Goal: Obtain resource: Obtain resource

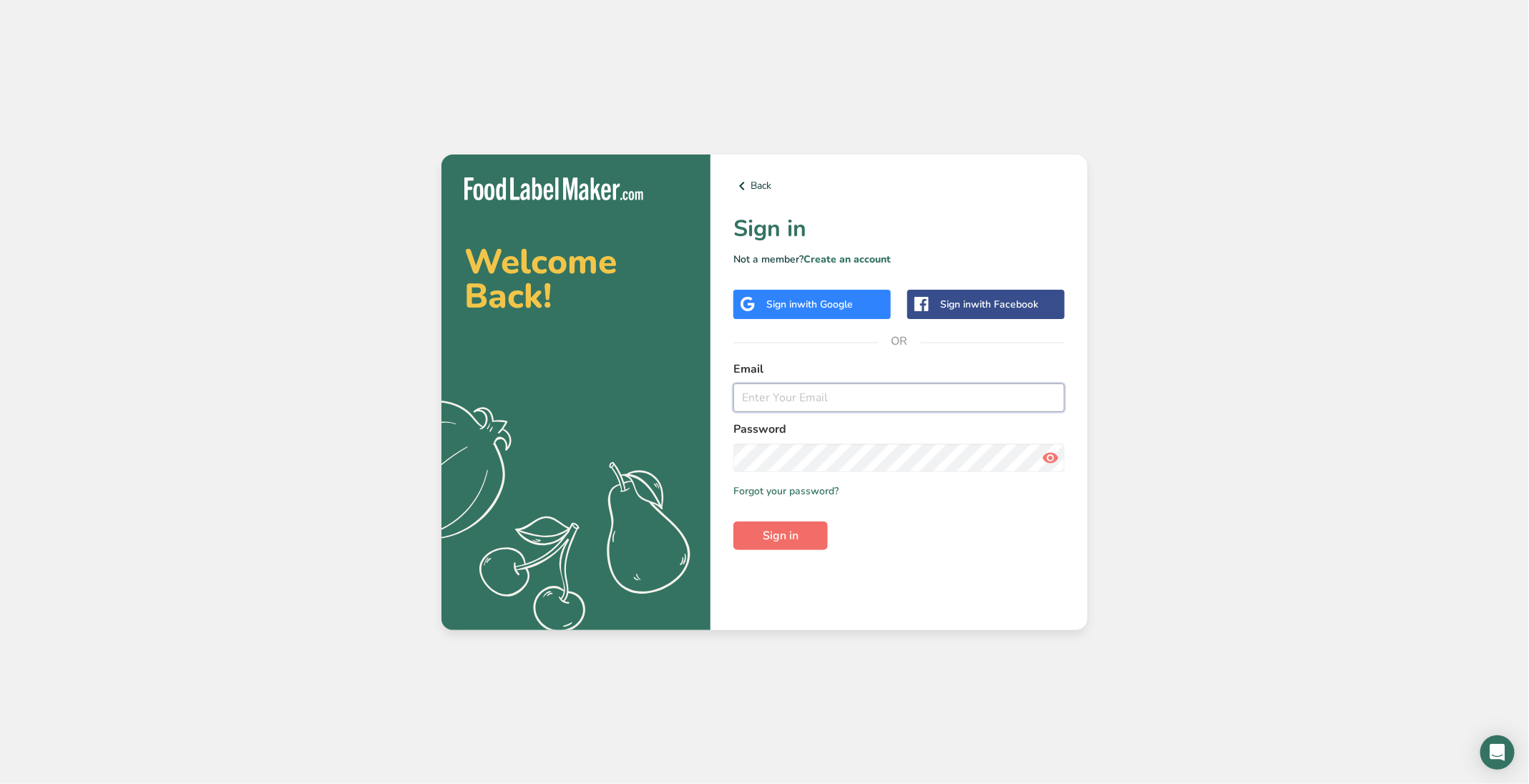
type input "[PERSON_NAME][EMAIL_ADDRESS][DOMAIN_NAME]"
click at [787, 526] on button "Sign in" at bounding box center [780, 536] width 94 height 29
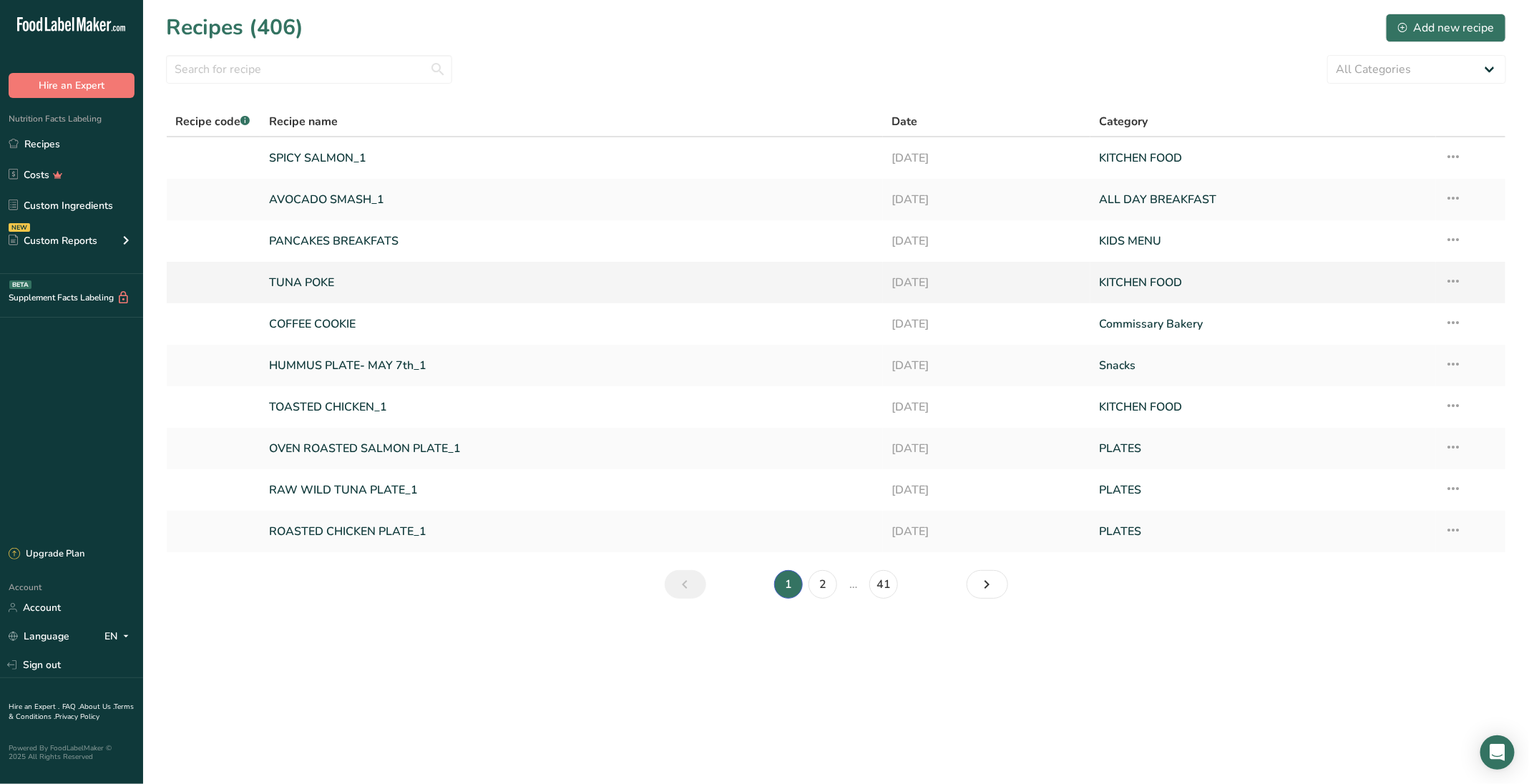
click at [335, 289] on link "TUNA POKE" at bounding box center [571, 282] width 606 height 30
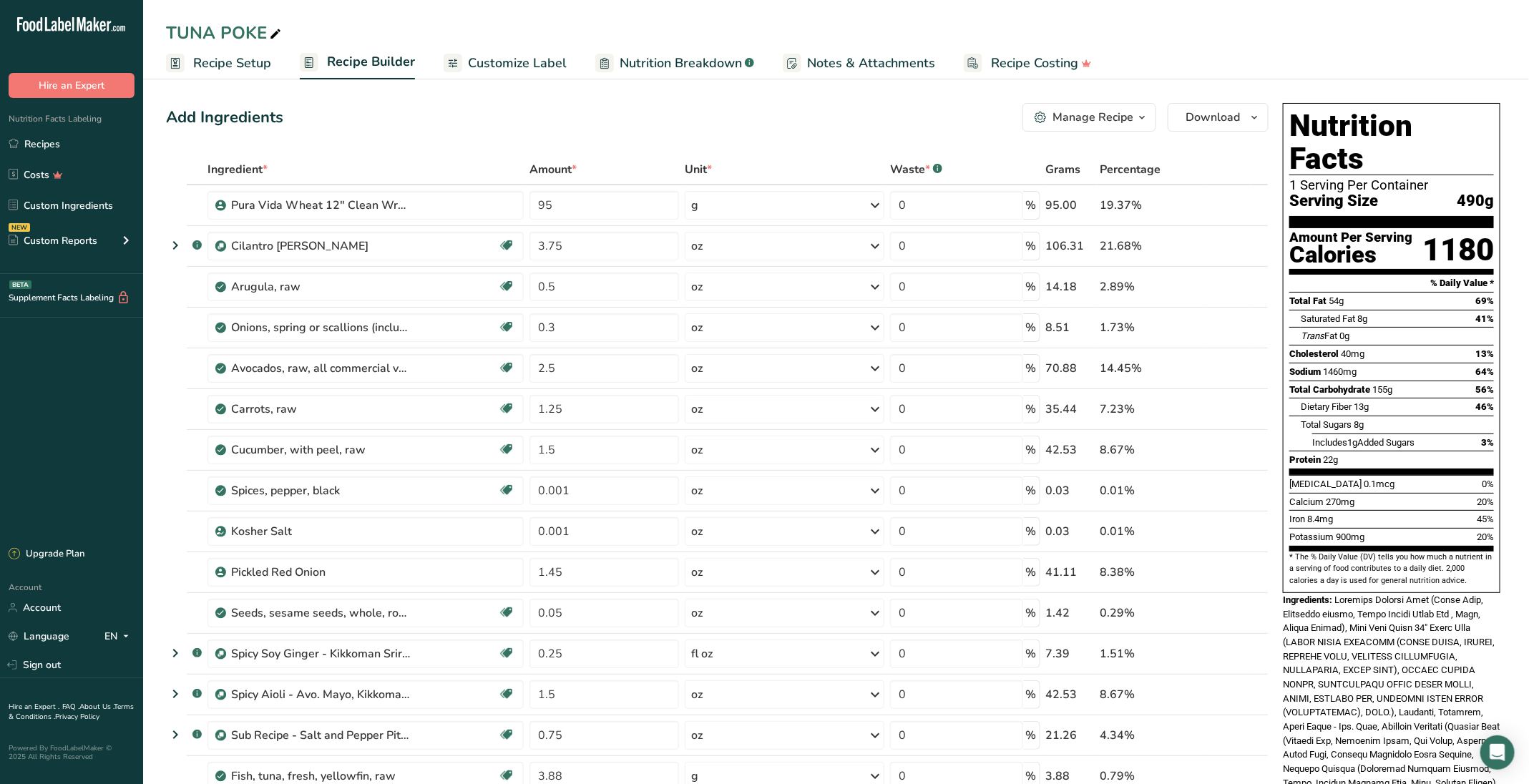
click at [1139, 118] on icon "button" at bounding box center [1141, 118] width 11 height 18
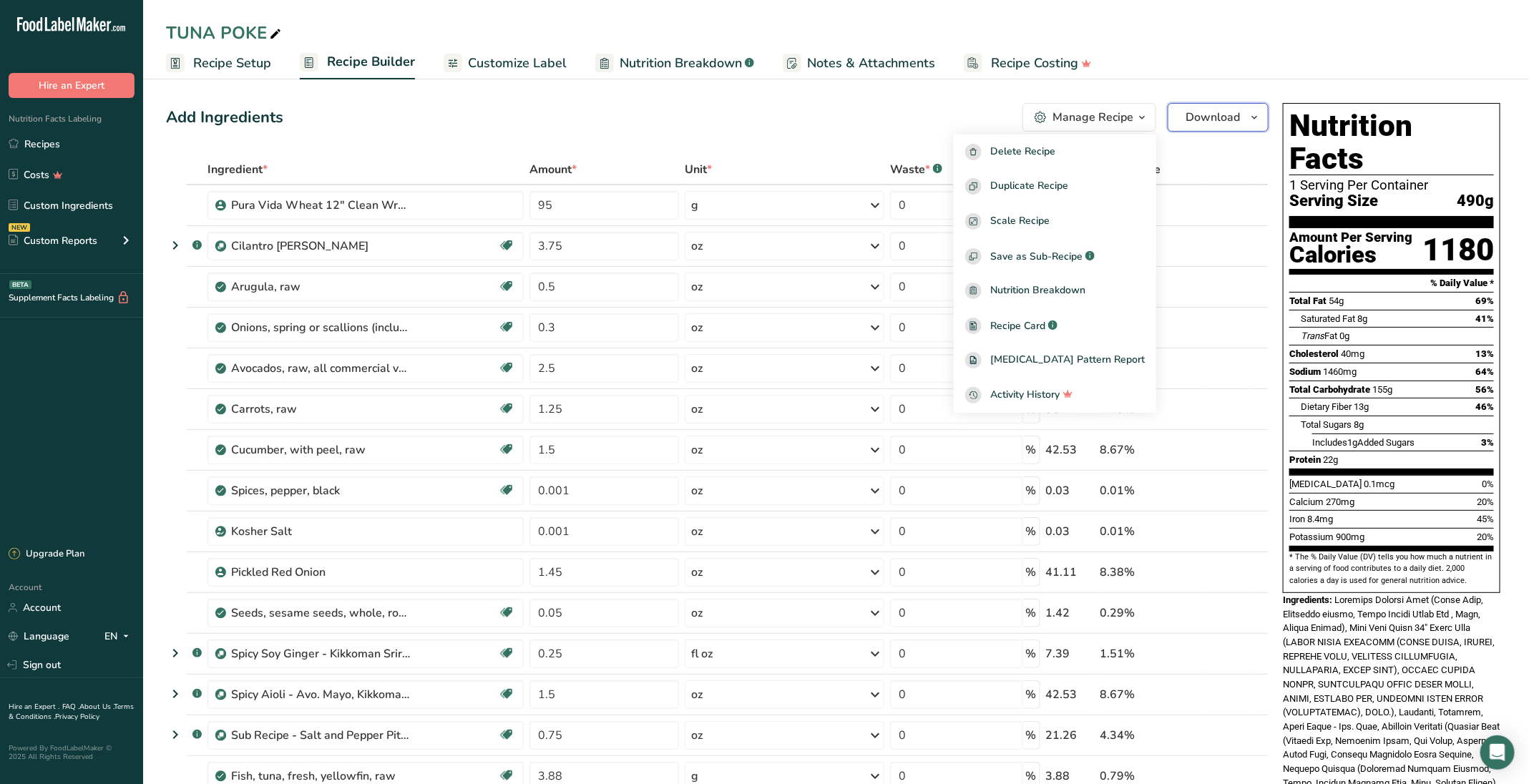
click at [1214, 117] on span "Download" at bounding box center [1213, 117] width 54 height 17
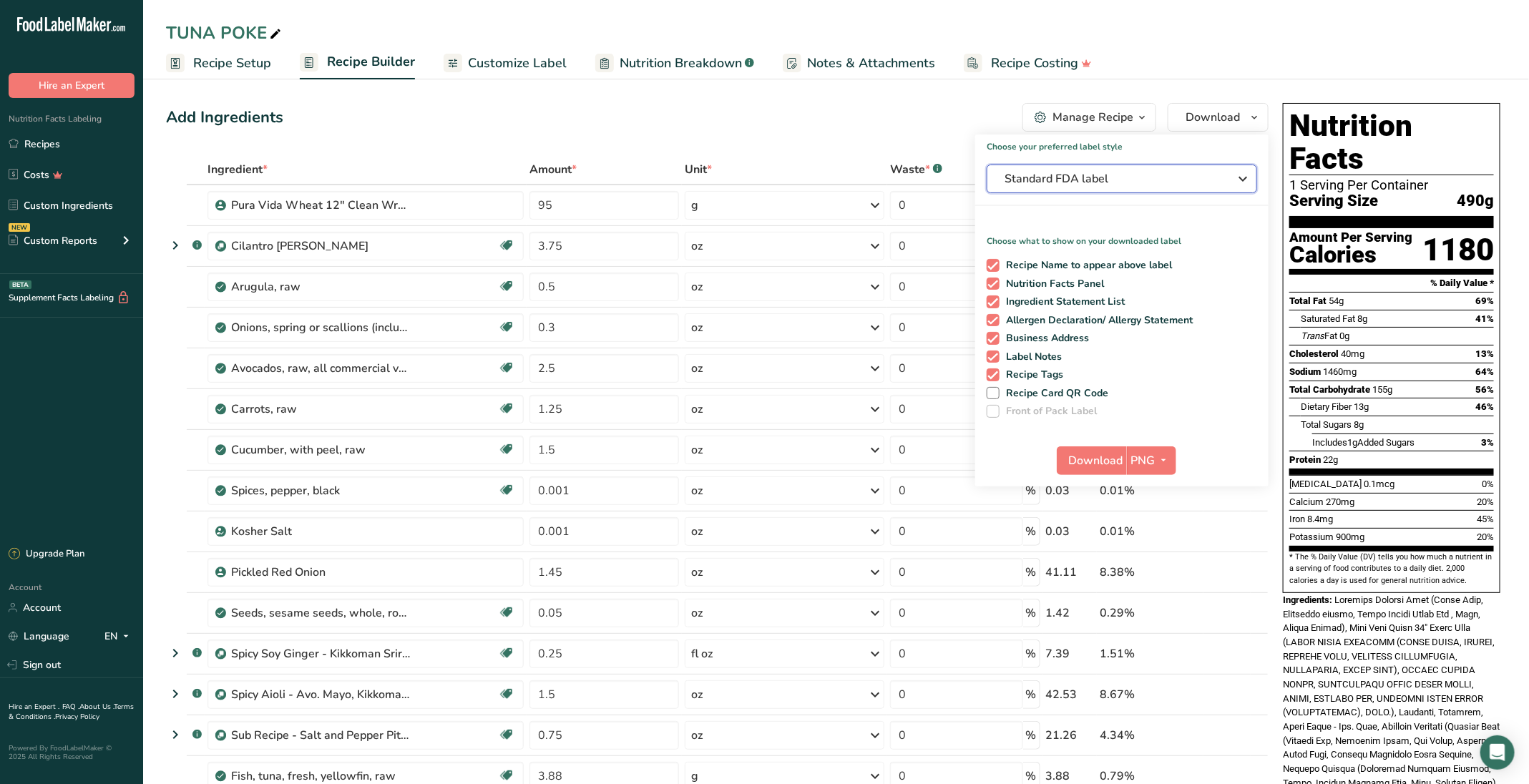
click at [1104, 177] on span "Standard FDA label" at bounding box center [1112, 179] width 215 height 17
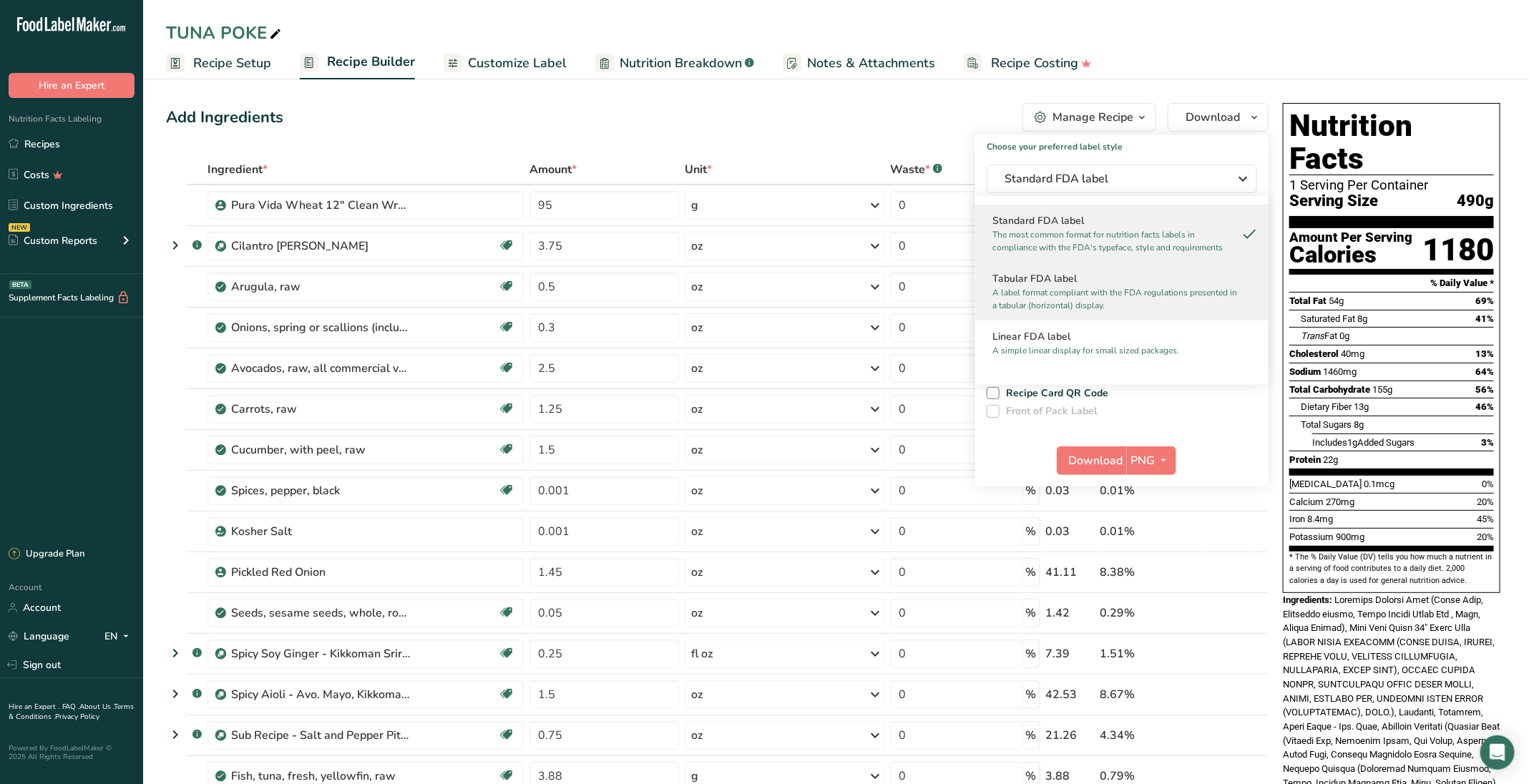
click at [1101, 295] on p "A label format compliant with the FDA regulations presented in a tabular (horiz…" at bounding box center [1115, 299] width 246 height 26
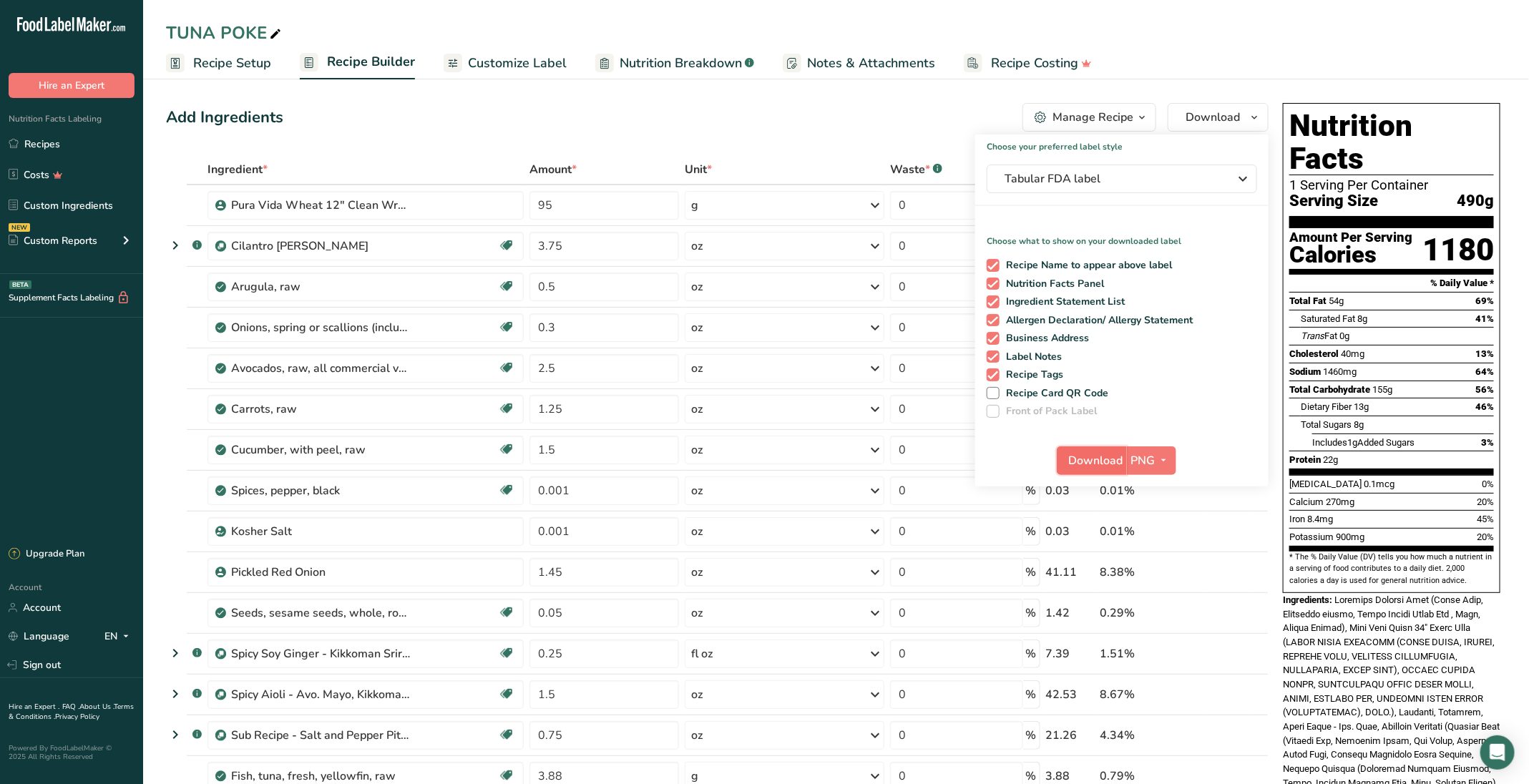
click at [1102, 449] on button "Download" at bounding box center [1092, 461] width 70 height 29
drag, startPoint x: 1074, startPoint y: 462, endPoint x: 943, endPoint y: 513, distance: 140.6
click at [943, 513] on div "Add Ingredients Manage Recipe Delete Recipe Duplicate Recipe Scale Recipe Save …" at bounding box center [722, 780] width 1112 height 1366
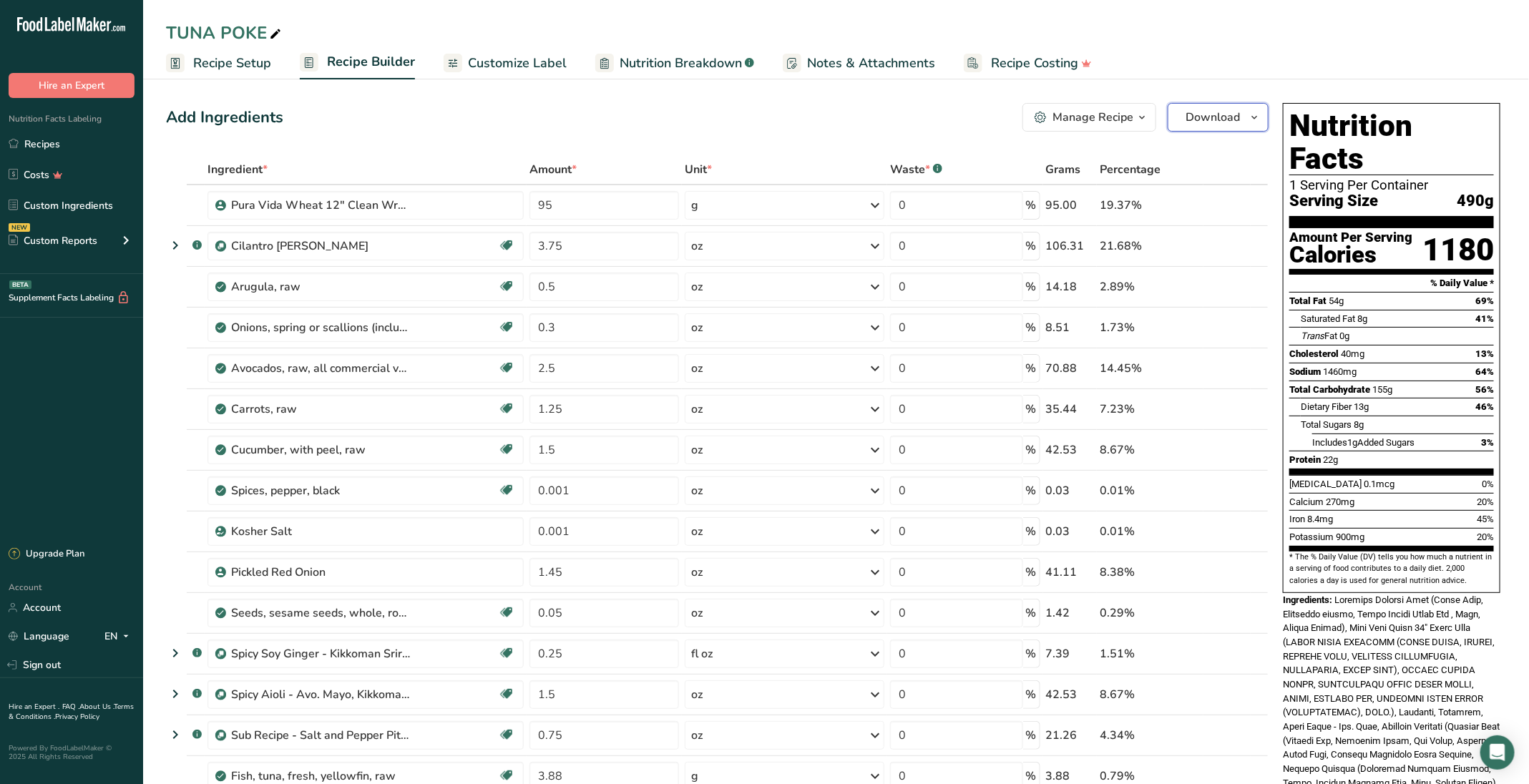
click at [1204, 114] on span "Download" at bounding box center [1213, 117] width 54 height 17
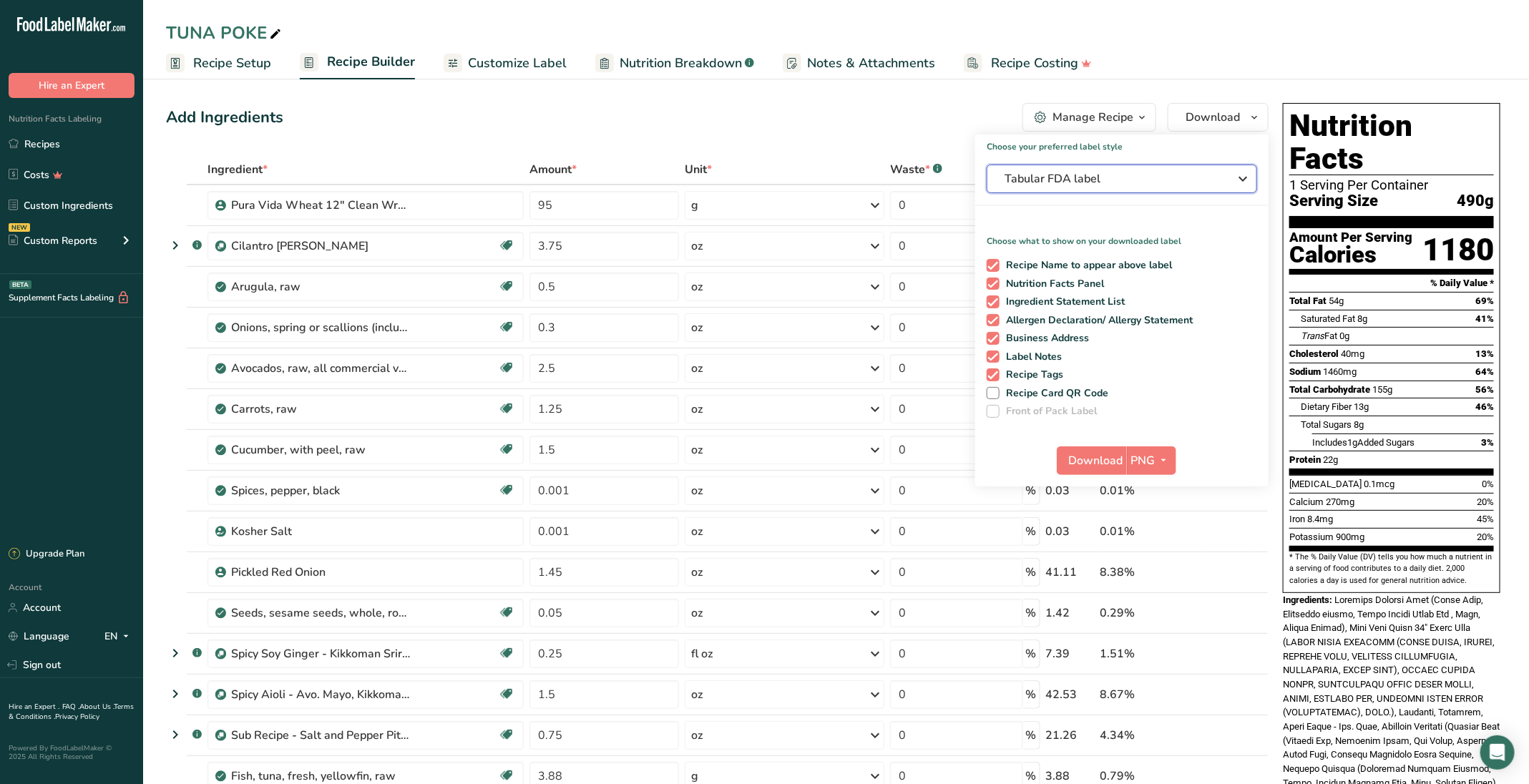
click at [1120, 179] on span "Tabular FDA label" at bounding box center [1112, 179] width 215 height 17
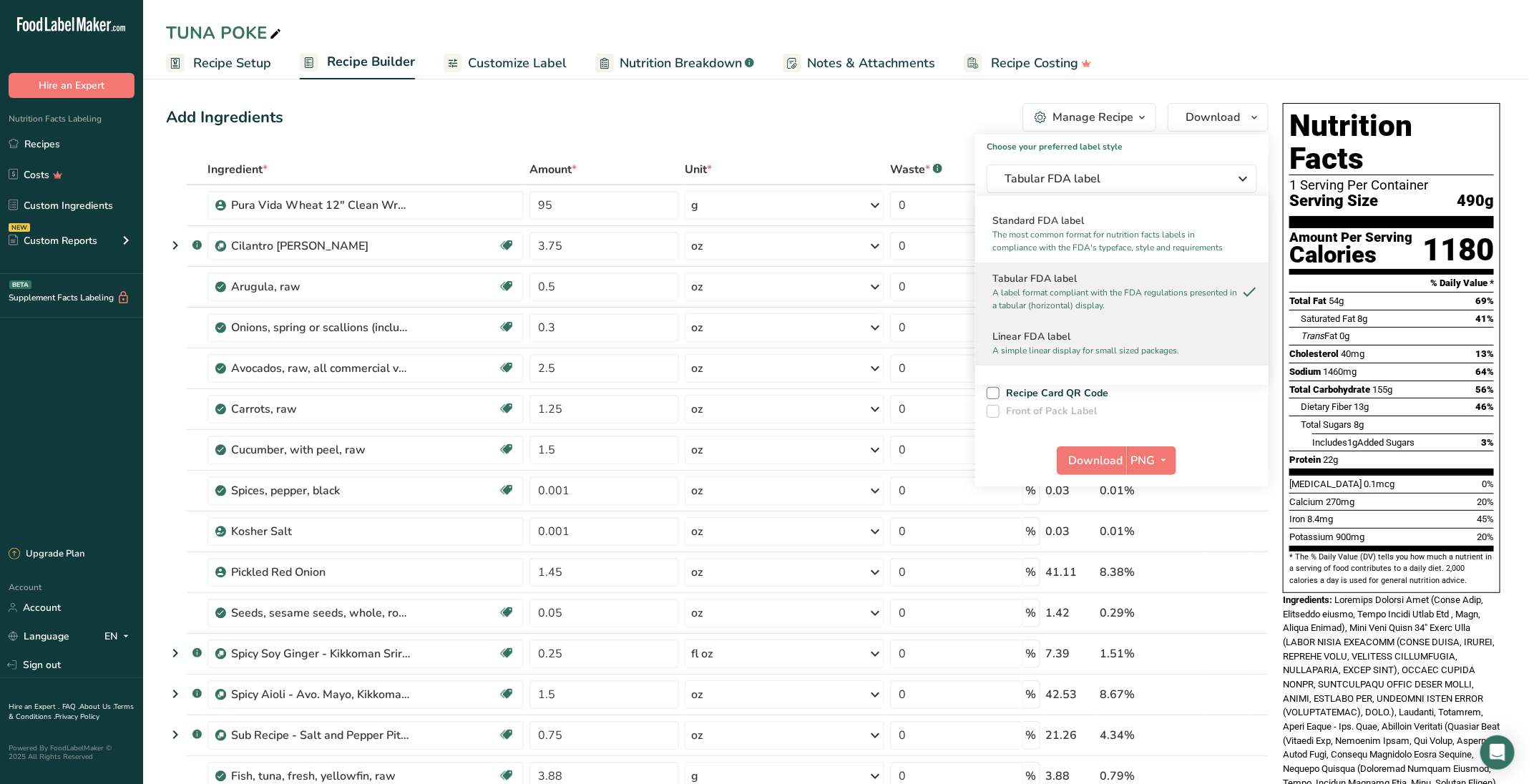
click at [1075, 333] on h2 "Linear FDA label" at bounding box center [1122, 336] width 259 height 15
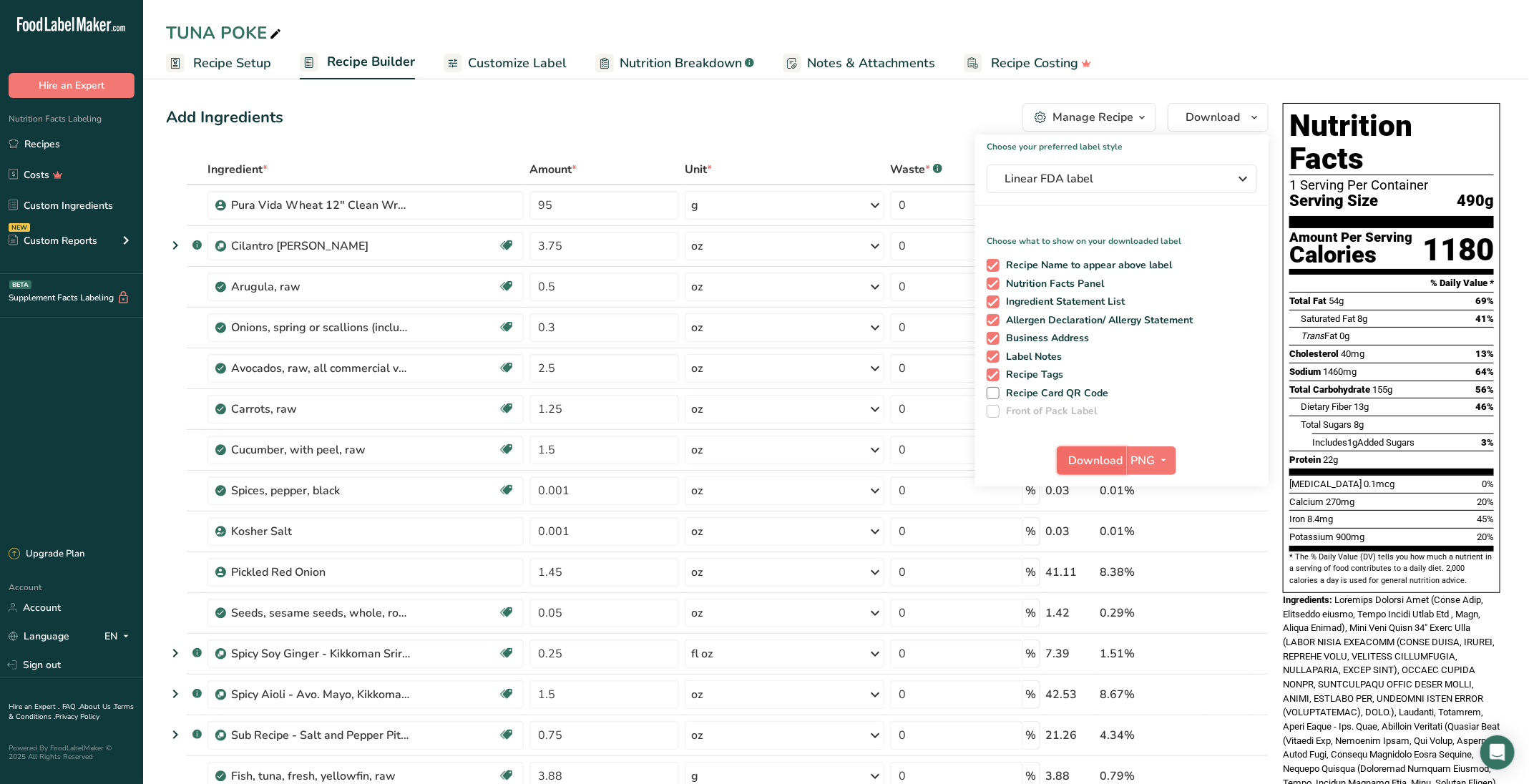
click at [1104, 462] on span "Download" at bounding box center [1096, 460] width 54 height 17
click at [27, 148] on link "Recipes" at bounding box center [71, 144] width 143 height 27
